Goal: Task Accomplishment & Management: Use online tool/utility

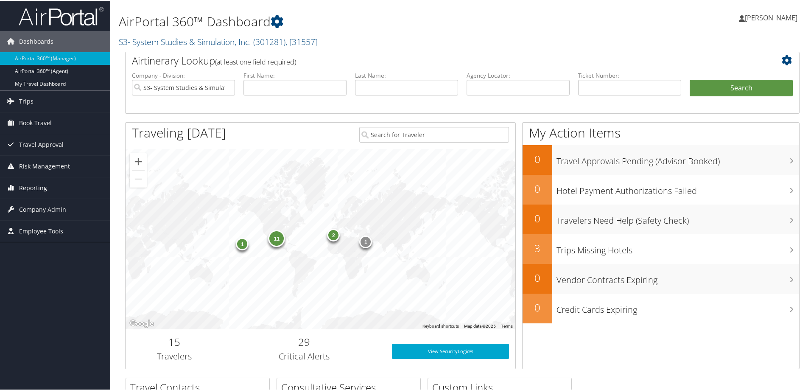
click at [34, 185] on span "Reporting" at bounding box center [33, 186] width 28 height 21
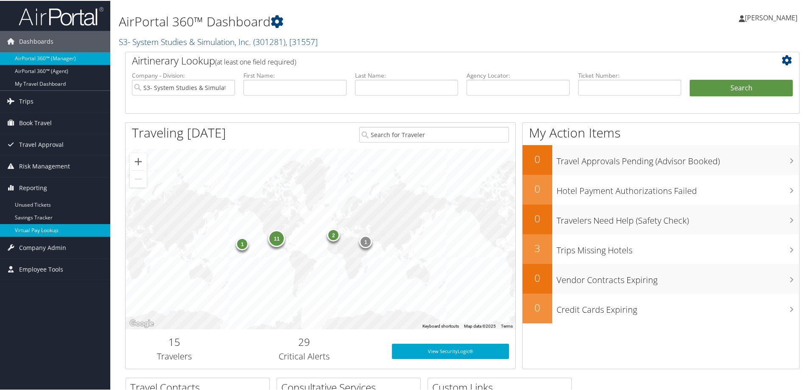
click at [40, 229] on link "Virtual Pay Lookup" at bounding box center [55, 229] width 110 height 13
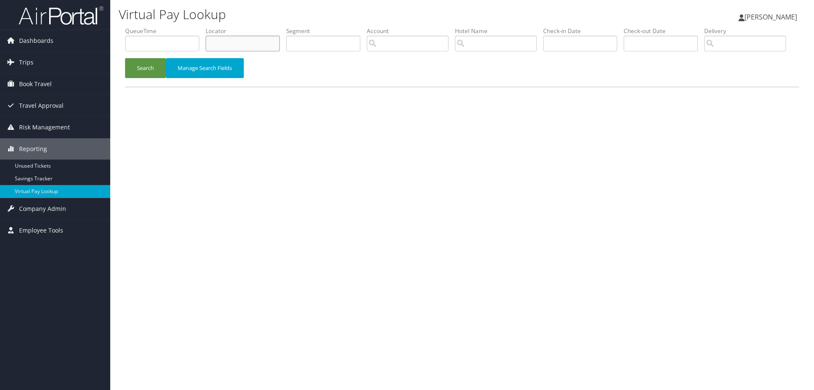
click at [242, 35] on li "Locator" at bounding box center [246, 42] width 81 height 31
paste input "CZKJC6"
type input "CZKJC6"
click at [149, 78] on button "Search" at bounding box center [145, 68] width 41 height 20
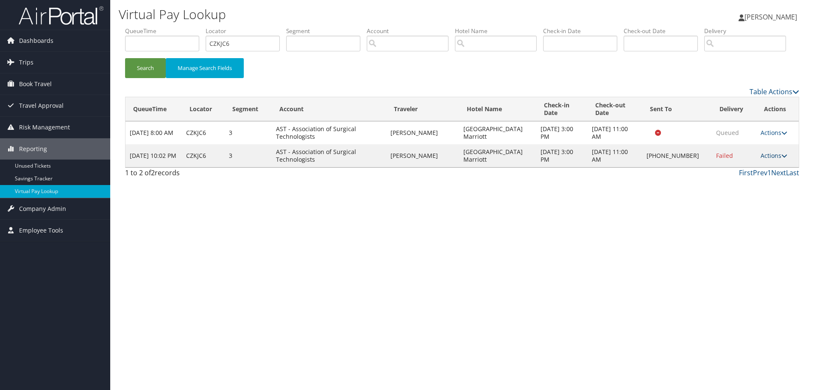
click at [774, 159] on link "Actions" at bounding box center [774, 155] width 27 height 8
click at [747, 175] on link "Resend" at bounding box center [748, 168] width 73 height 14
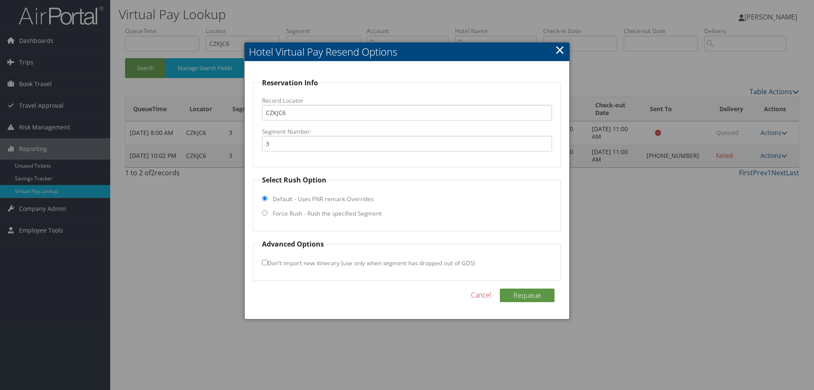
click at [265, 214] on input "Force Rush - Rush the specified Segment" at bounding box center [265, 213] width 6 height 6
radio input "true"
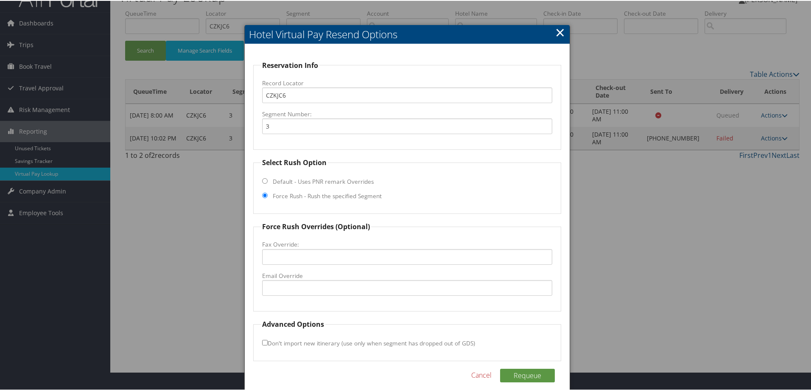
scroll to position [27, 0]
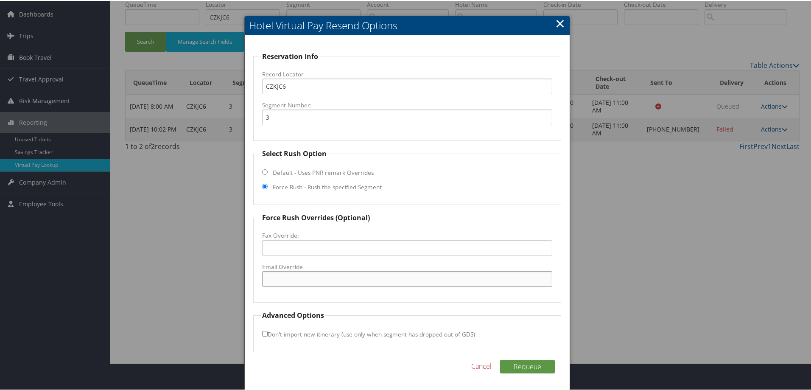
click at [311, 281] on input "Email Override" at bounding box center [407, 278] width 290 height 16
paste input "ffi.manchester.nh@gmail.com"
type input "ffi.manchester.nh@gmail.com"
click at [518, 364] on button "Requeue" at bounding box center [527, 366] width 55 height 14
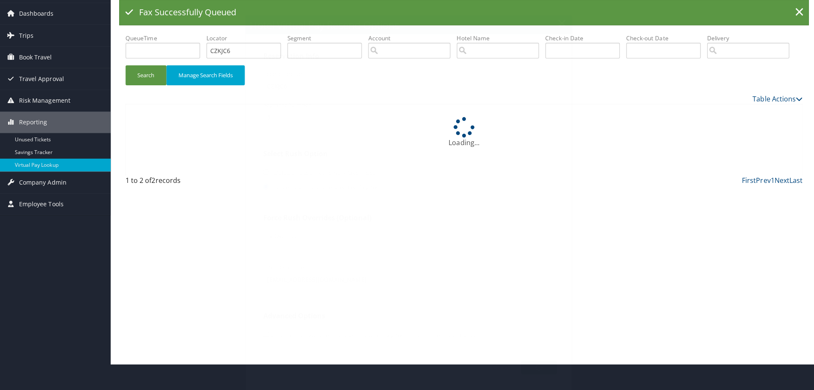
scroll to position [0, 0]
